Goal: Transaction & Acquisition: Purchase product/service

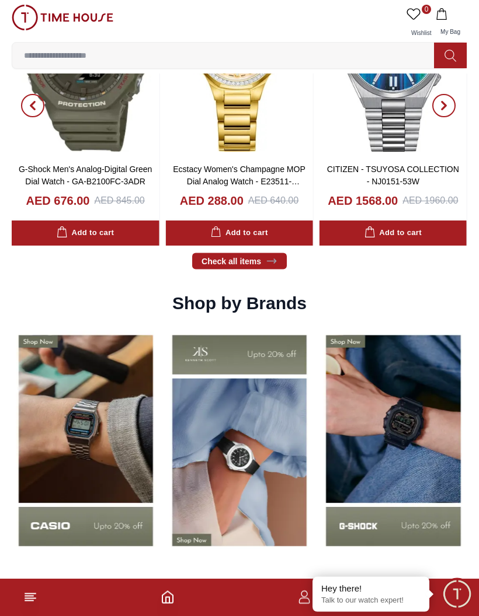
scroll to position [981, 0]
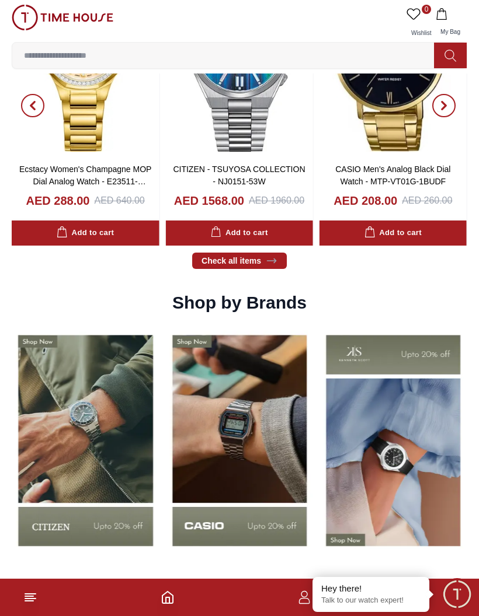
click at [205, 476] on img at bounding box center [239, 440] width 148 height 231
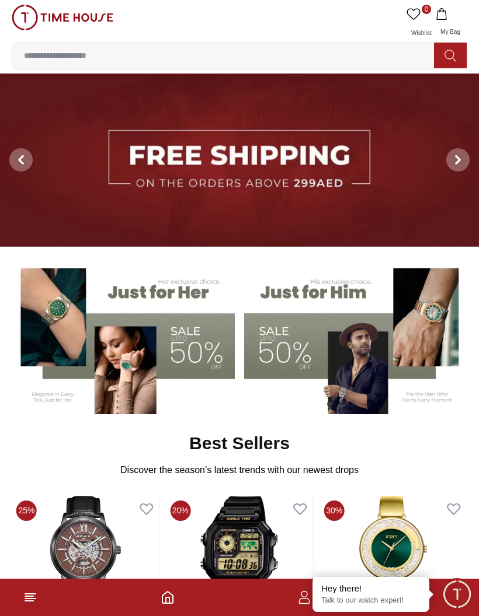
click at [383, 332] on img at bounding box center [355, 336] width 223 height 155
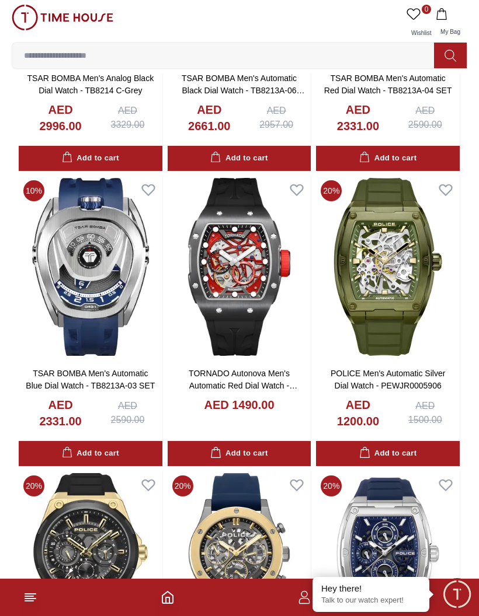
scroll to position [248, 0]
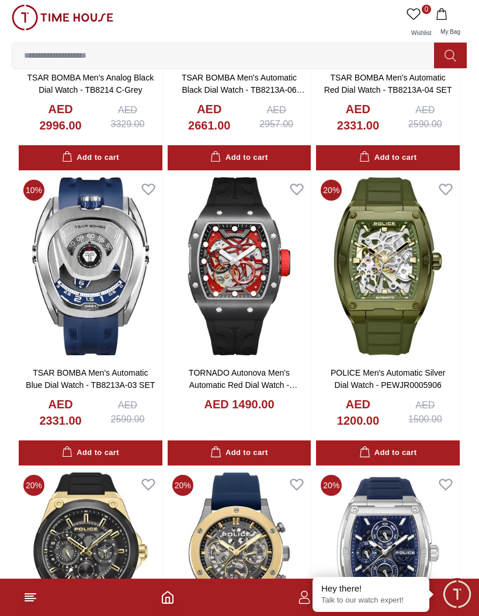
click at [246, 314] on img at bounding box center [240, 266] width 144 height 183
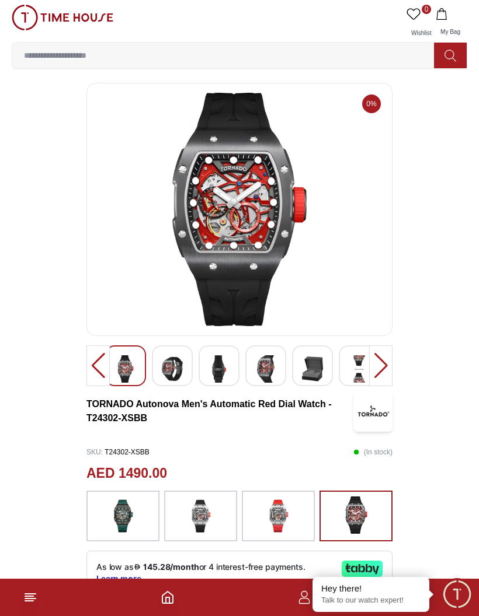
click at [172, 366] on img at bounding box center [172, 369] width 21 height 27
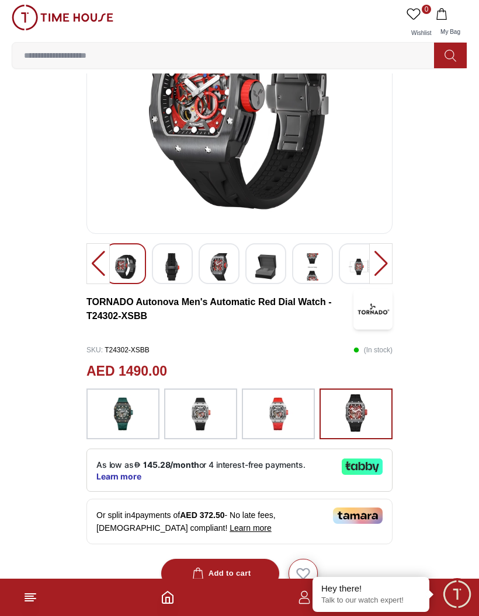
scroll to position [101, 0]
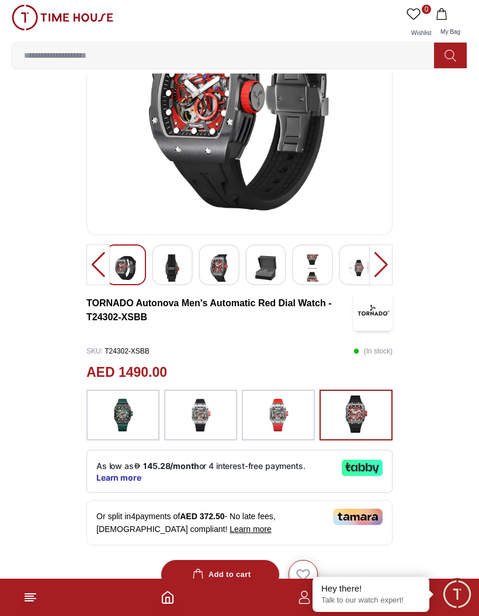
click at [240, 575] on div "Add to cart" at bounding box center [220, 575] width 61 height 13
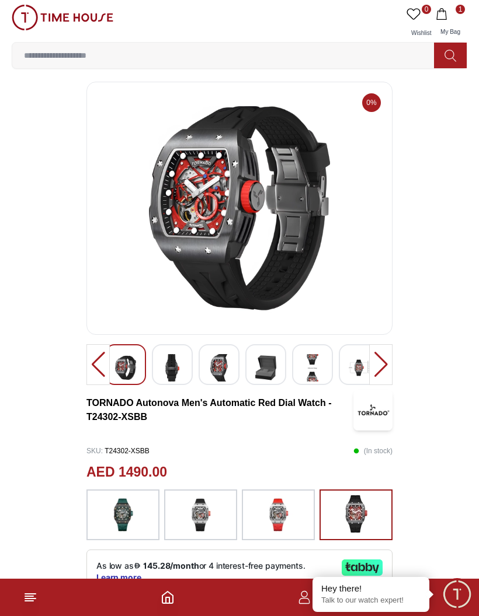
scroll to position [1, 0]
click at [168, 375] on img at bounding box center [172, 368] width 21 height 27
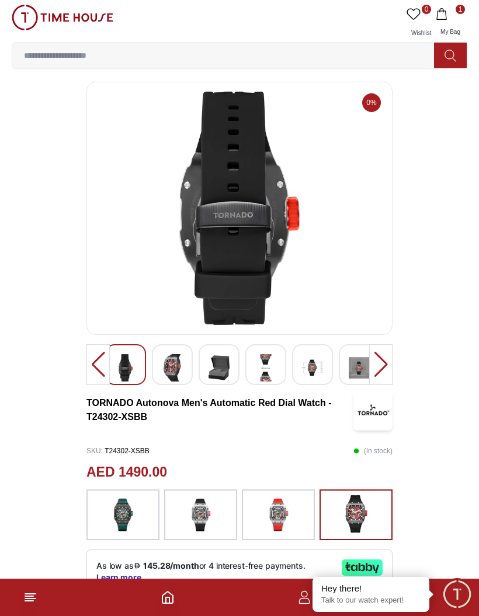
click at [180, 363] on img at bounding box center [172, 367] width 21 height 27
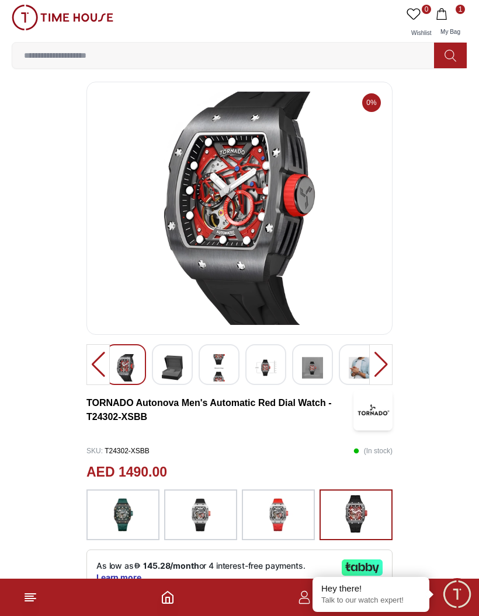
click at [191, 357] on div at bounding box center [172, 364] width 41 height 41
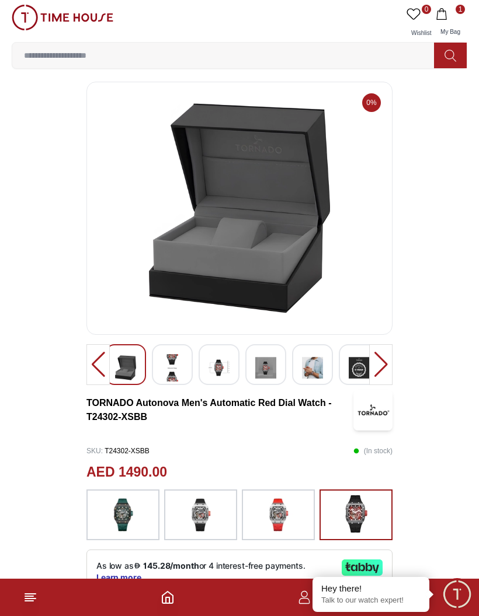
click at [181, 374] on img at bounding box center [172, 367] width 21 height 27
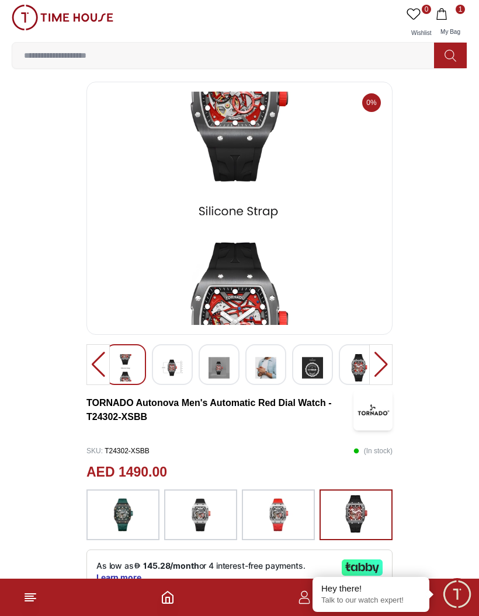
click at [173, 370] on img at bounding box center [172, 367] width 21 height 27
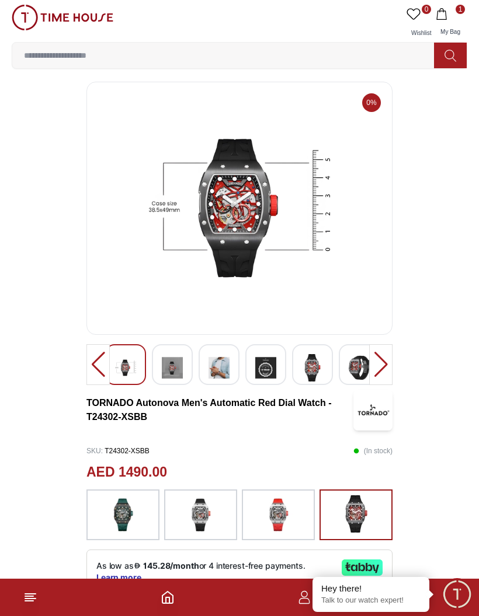
click at [191, 368] on div at bounding box center [172, 364] width 41 height 41
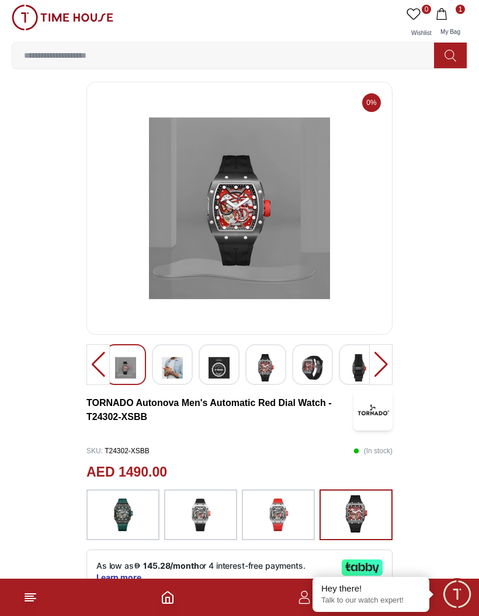
click at [180, 370] on img at bounding box center [172, 367] width 21 height 27
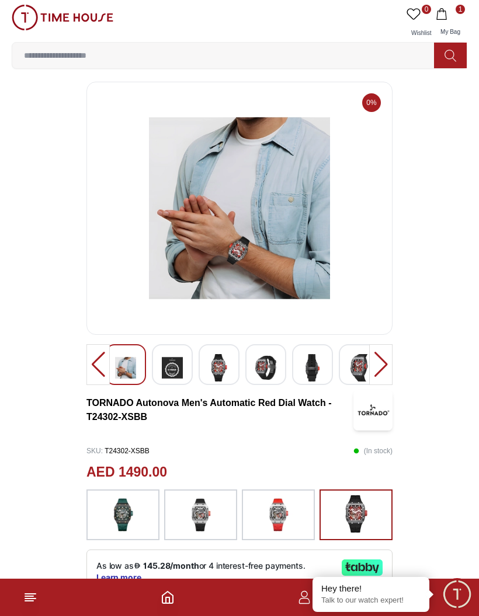
click at [182, 369] on img at bounding box center [172, 367] width 21 height 27
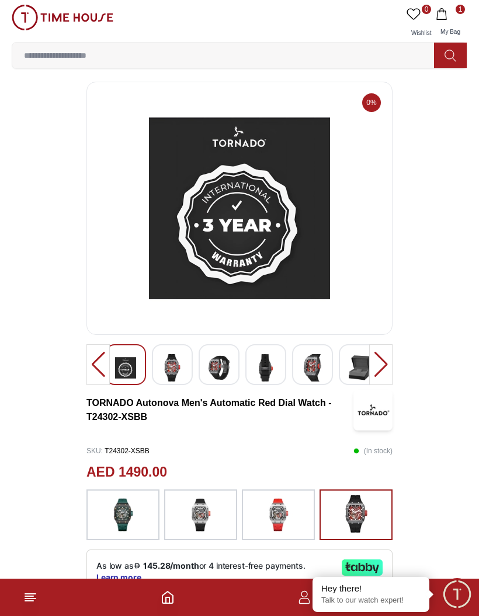
click at [189, 371] on div at bounding box center [172, 364] width 41 height 41
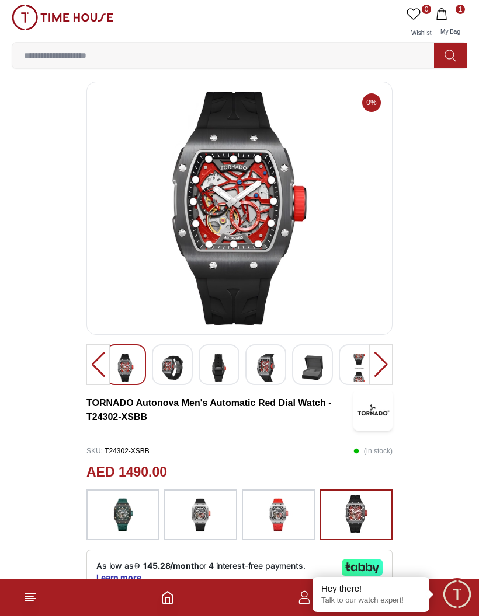
click at [172, 367] on img at bounding box center [172, 367] width 21 height 27
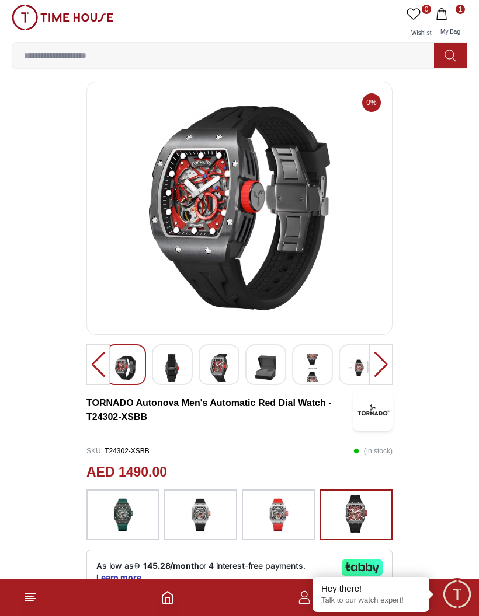
click at [180, 366] on img at bounding box center [172, 367] width 21 height 27
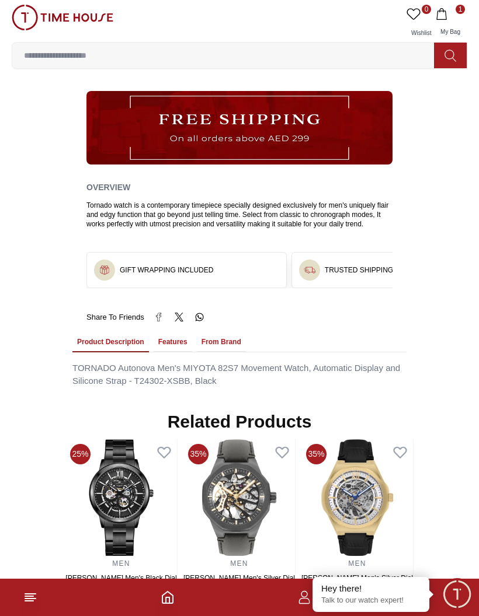
scroll to position [664, 0]
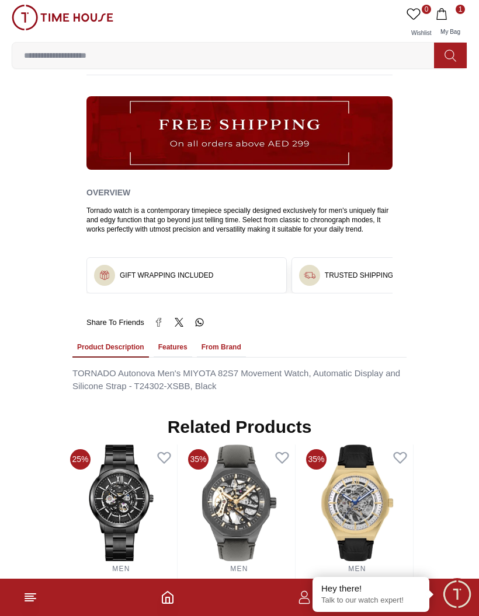
click at [175, 346] on button "Features" at bounding box center [173, 348] width 39 height 20
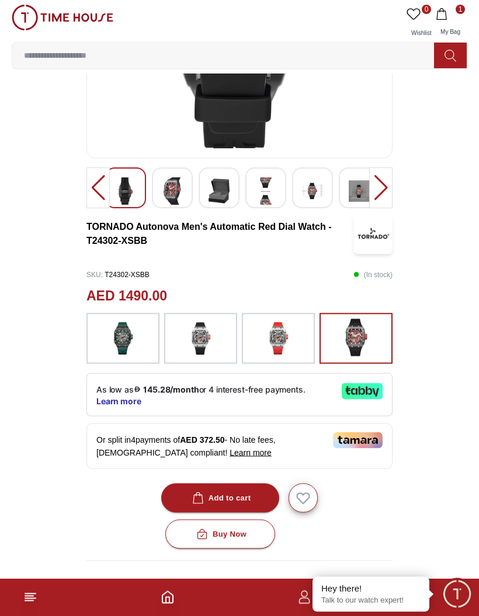
scroll to position [0, 0]
